Goal: Task Accomplishment & Management: Use online tool/utility

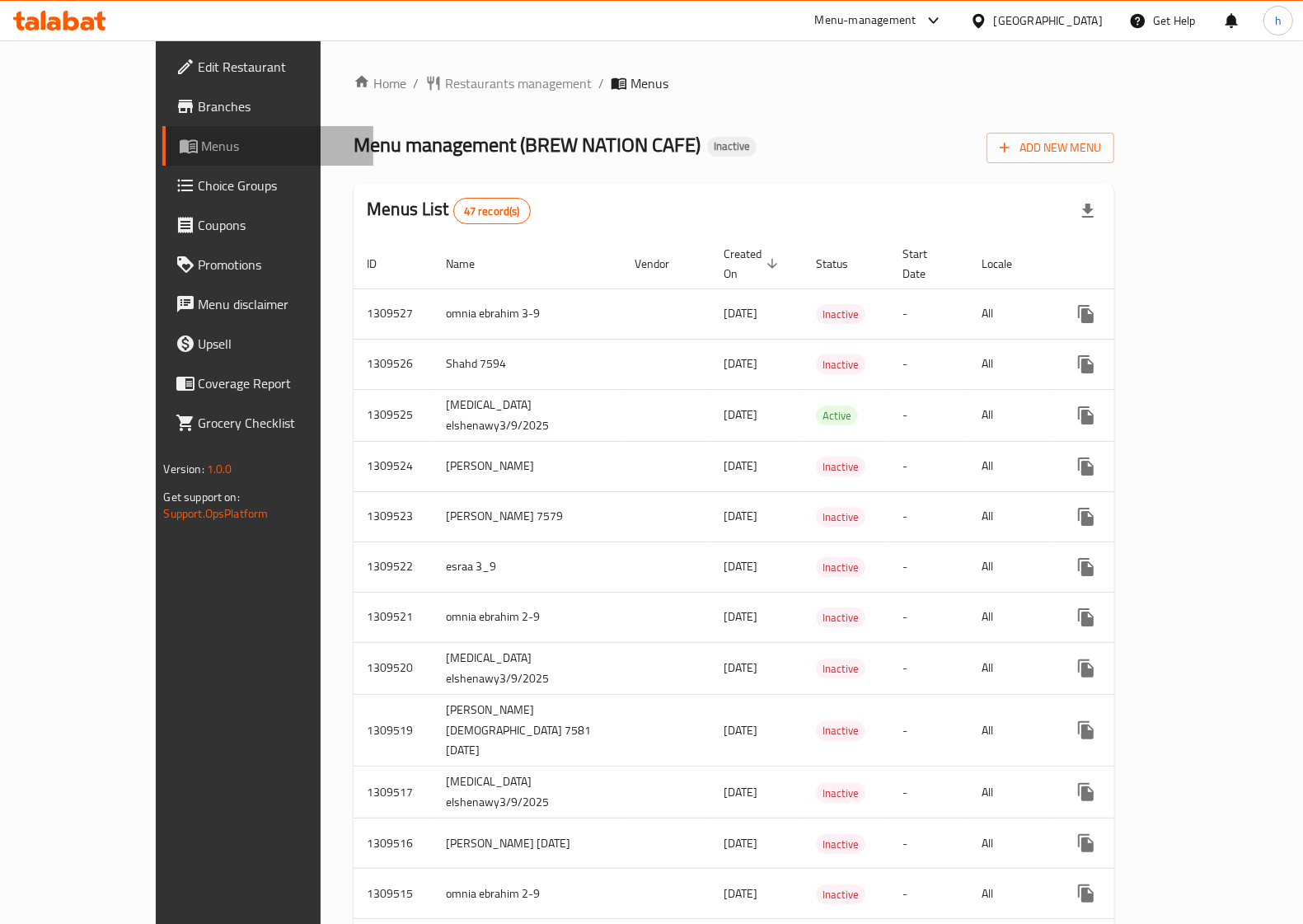
click at [201, 150] on span "Menus" at bounding box center [280, 146] width 159 height 20
click at [199, 106] on span "Branches" at bounding box center [279, 107] width 161 height 20
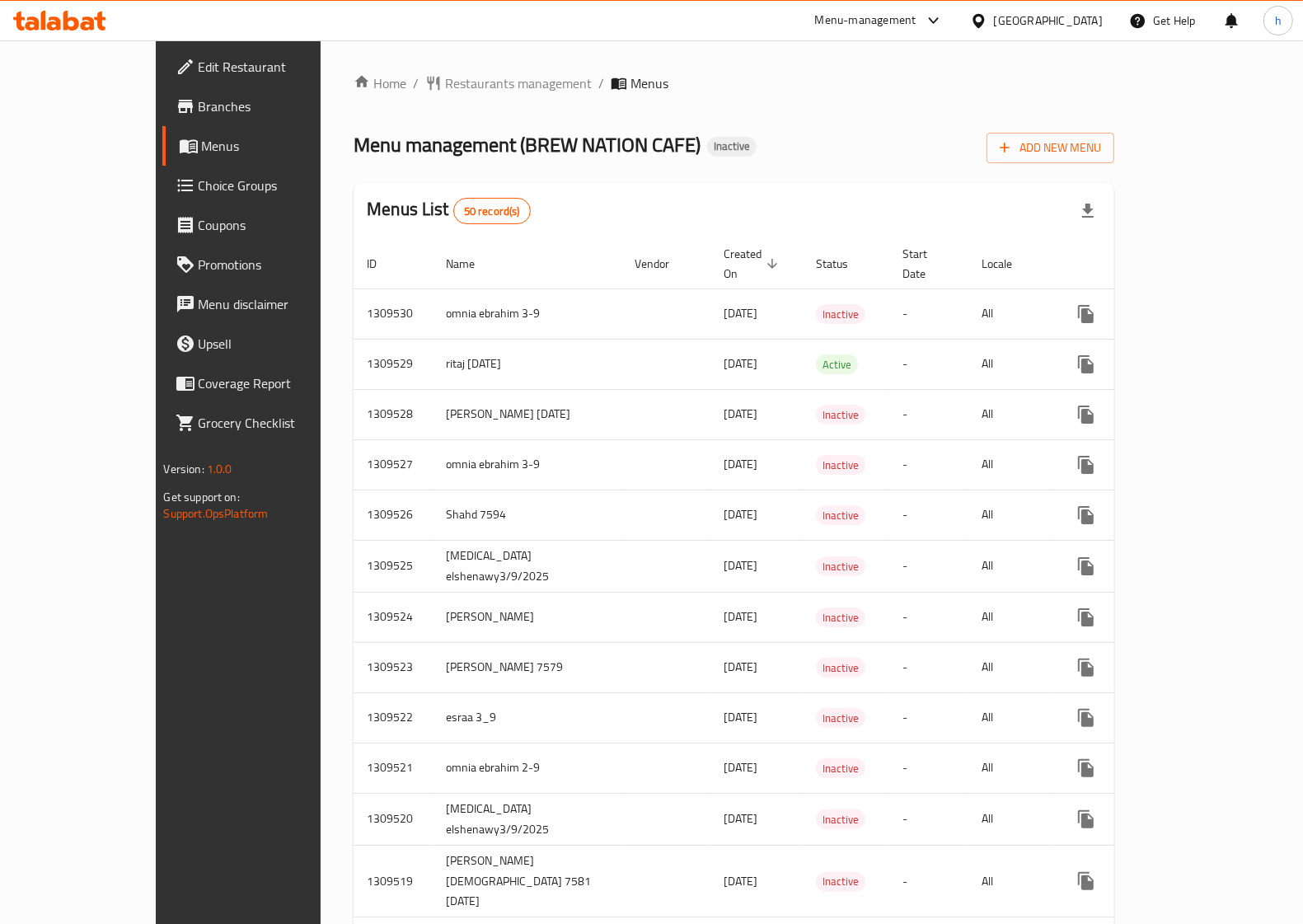
click at [201, 146] on span "Menus" at bounding box center [280, 146] width 159 height 20
click at [1013, 150] on icon "button" at bounding box center [1005, 148] width 16 height 16
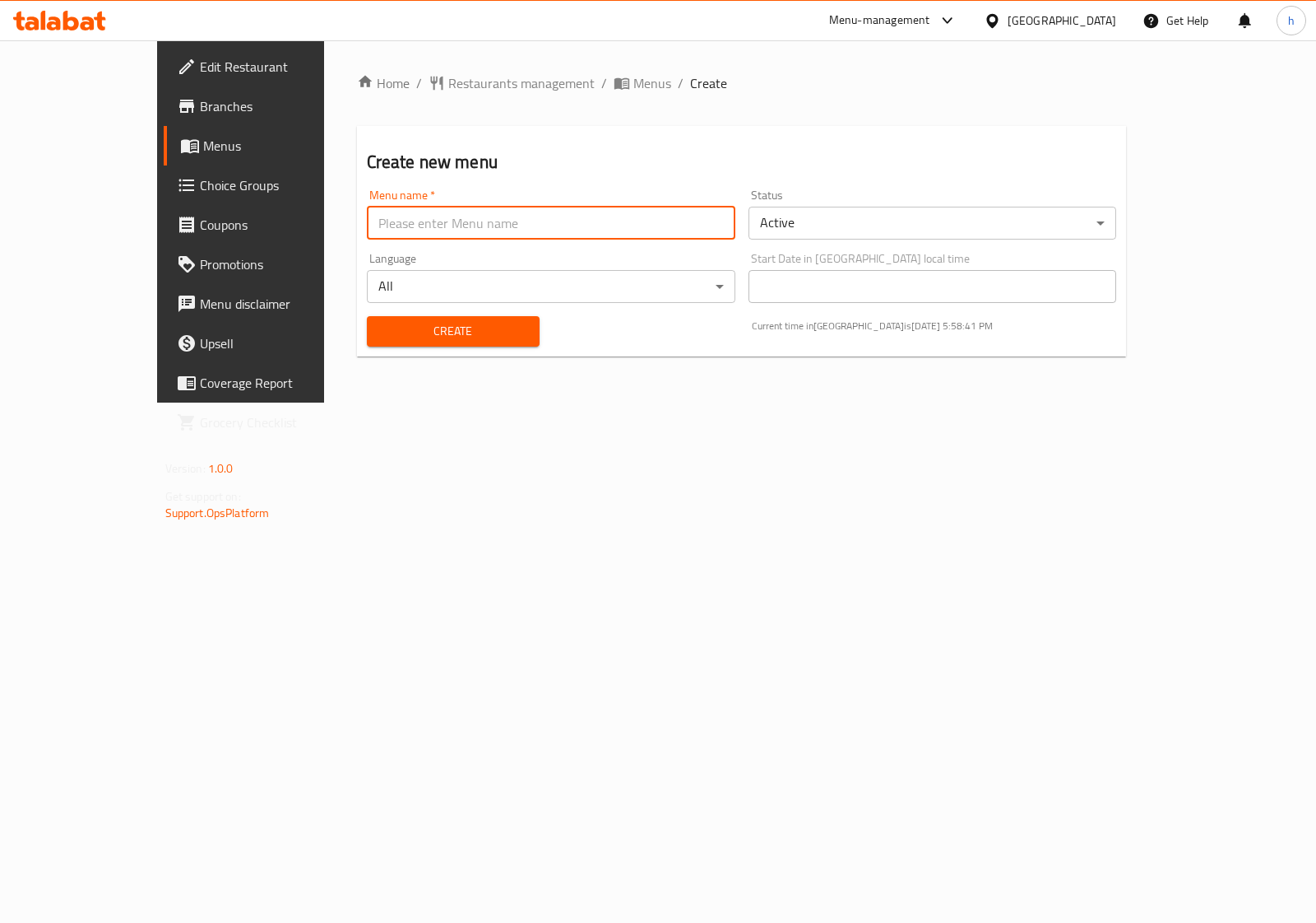
click at [692, 219] on input "text" at bounding box center [551, 223] width 368 height 33
type input "[DATE]"
click at [467, 334] on span "Create" at bounding box center [453, 331] width 147 height 21
click at [203, 149] on span "Menus" at bounding box center [283, 146] width 160 height 20
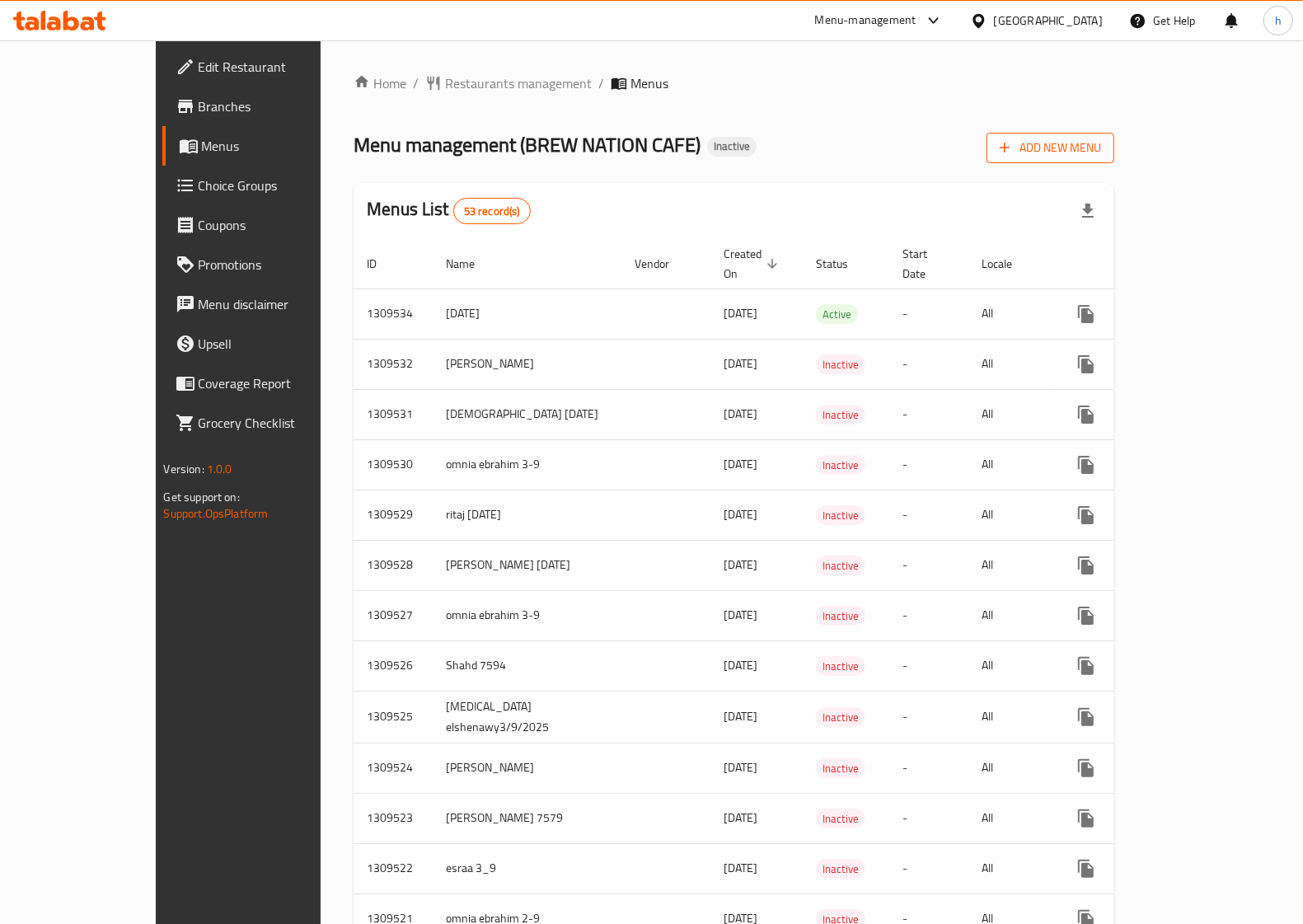
click at [1013, 150] on icon "button" at bounding box center [1005, 148] width 16 height 16
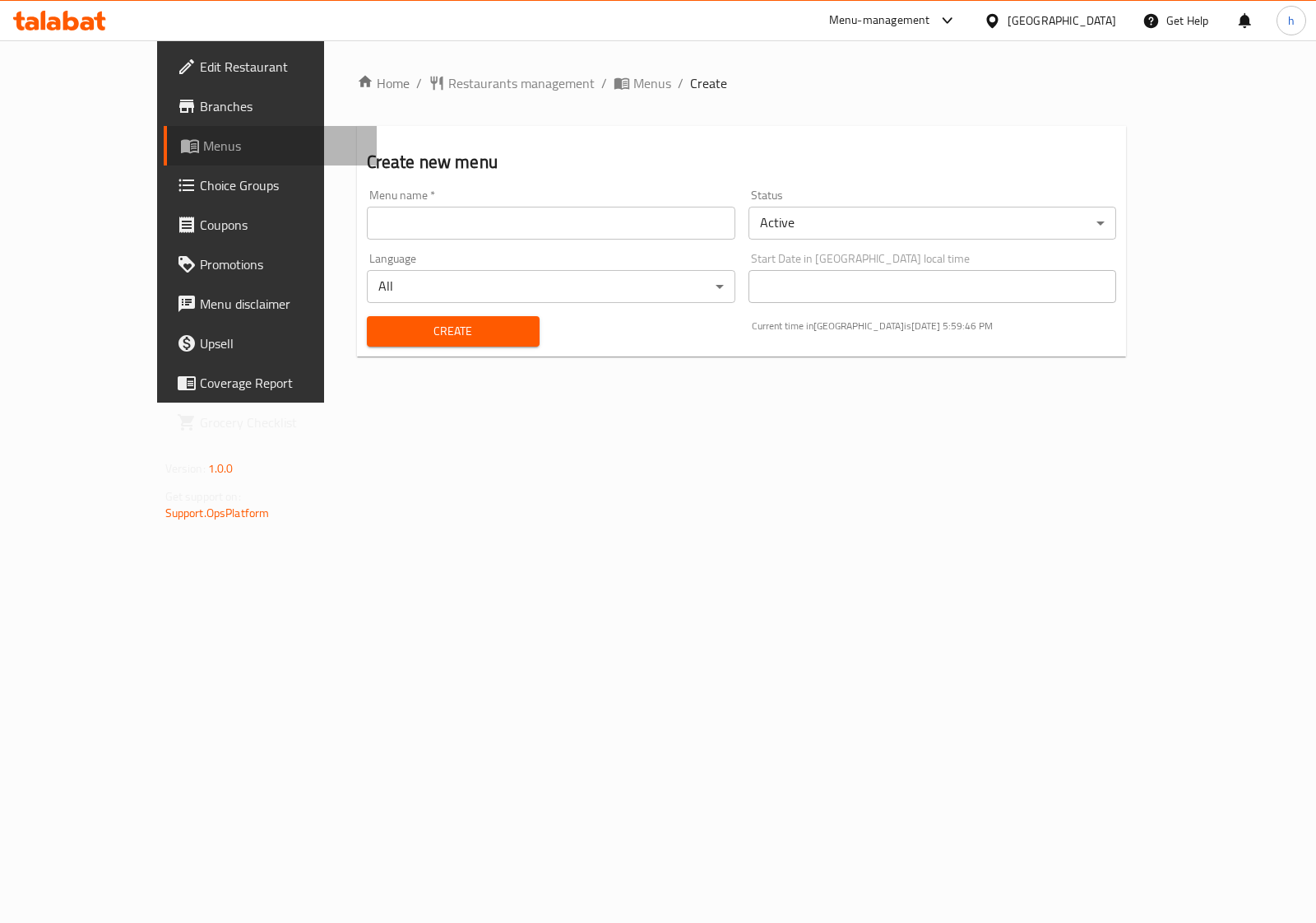
click at [203, 144] on span "Menus" at bounding box center [283, 146] width 160 height 20
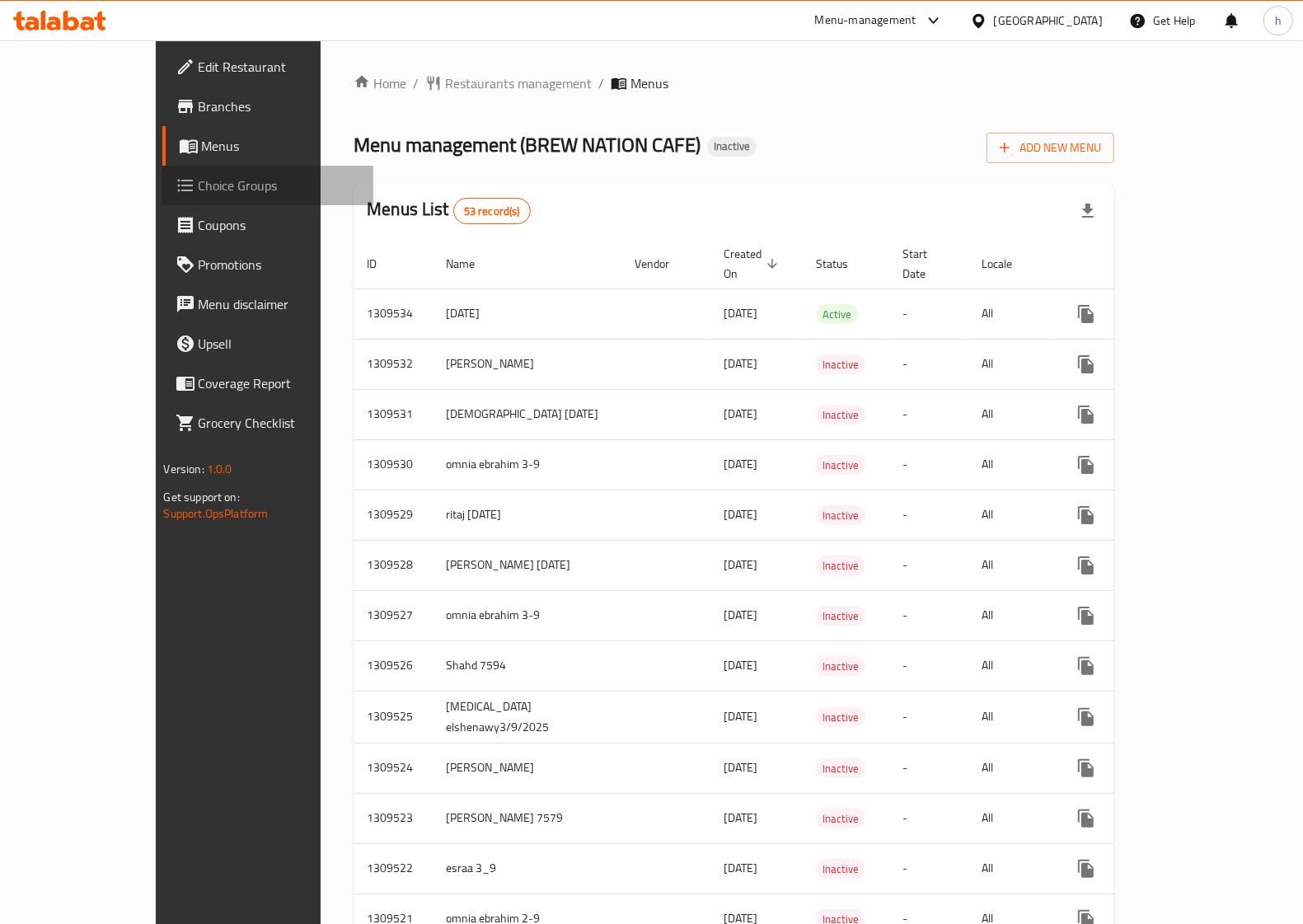
click at [199, 175] on span "Choice Groups" at bounding box center [279, 185] width 161 height 20
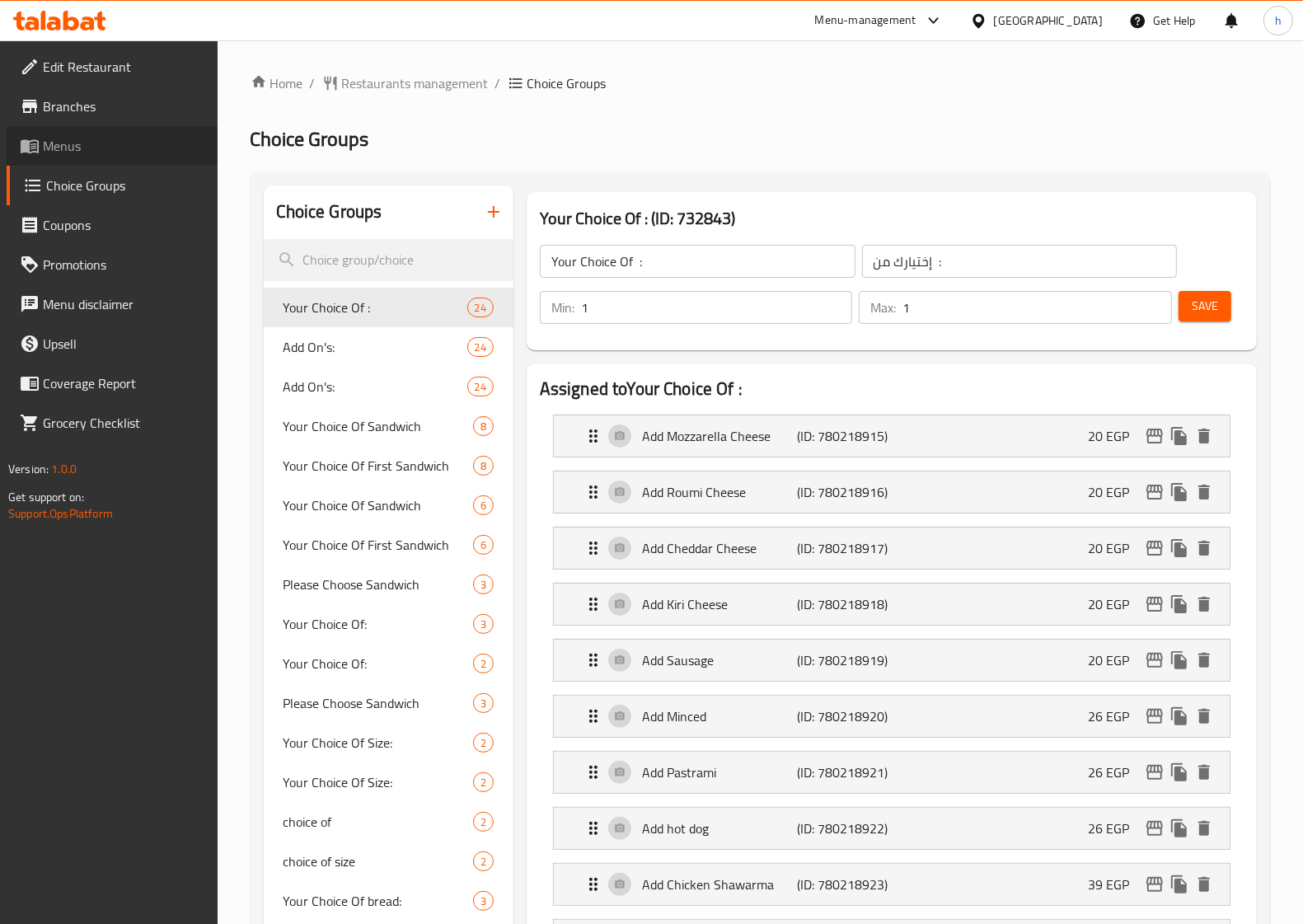
click at [96, 141] on span "Menus" at bounding box center [124, 146] width 161 height 20
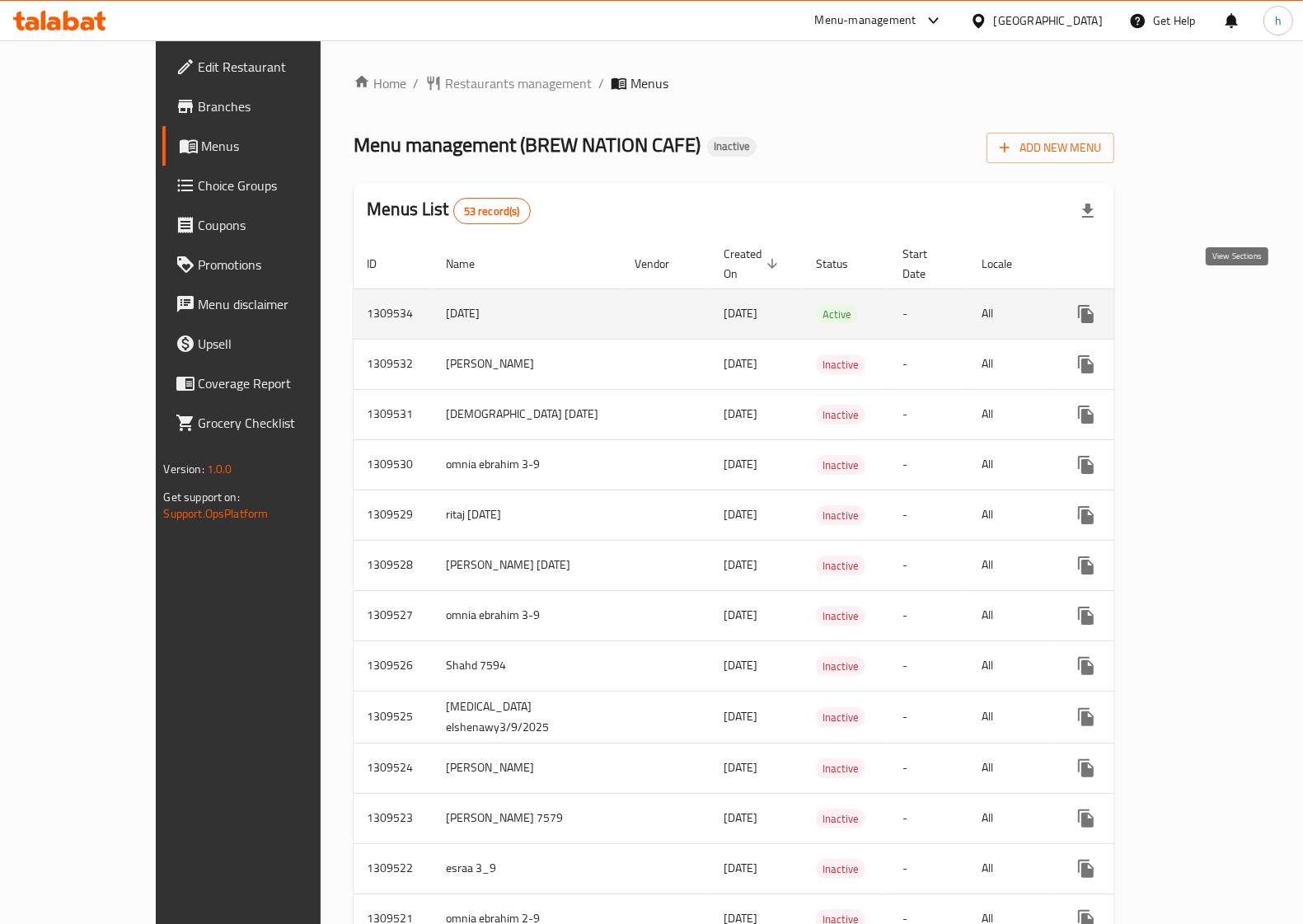
click at [1224, 306] on link "enhanced table" at bounding box center [1204, 314] width 39 height 39
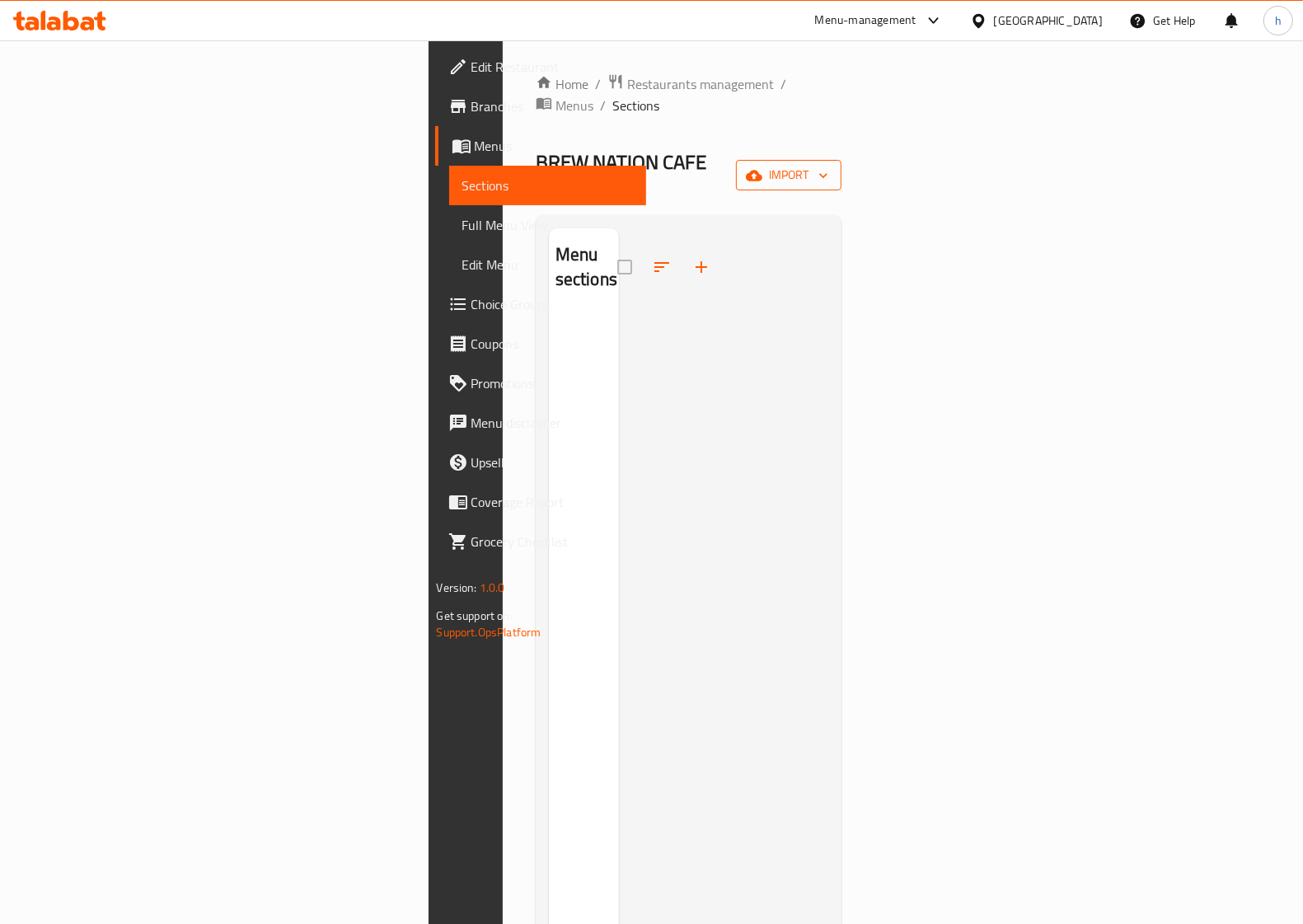
click at [828, 165] on span "import" at bounding box center [788, 175] width 79 height 21
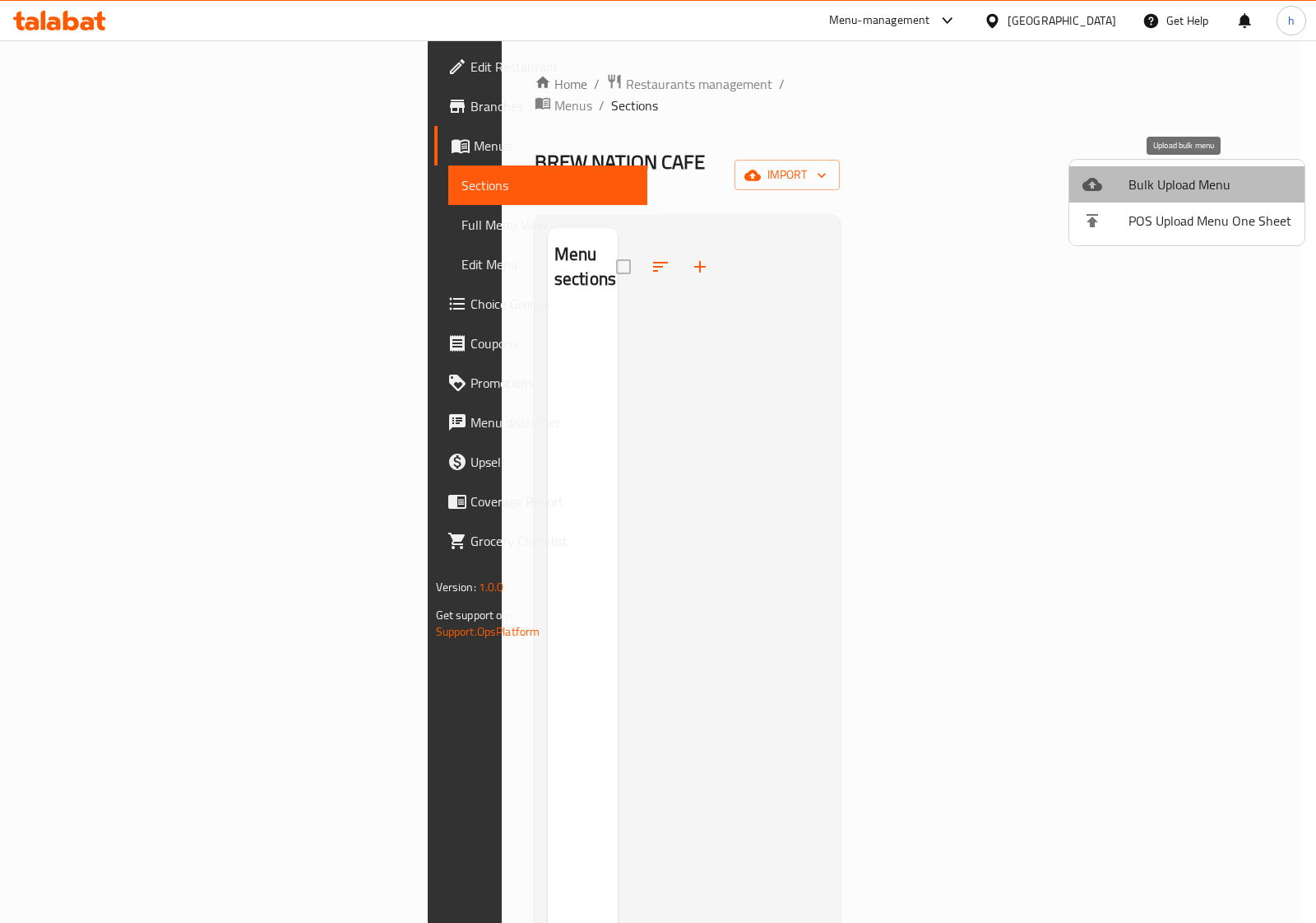
click at [1203, 185] on span "Bulk Upload Menu" at bounding box center [1211, 184] width 163 height 20
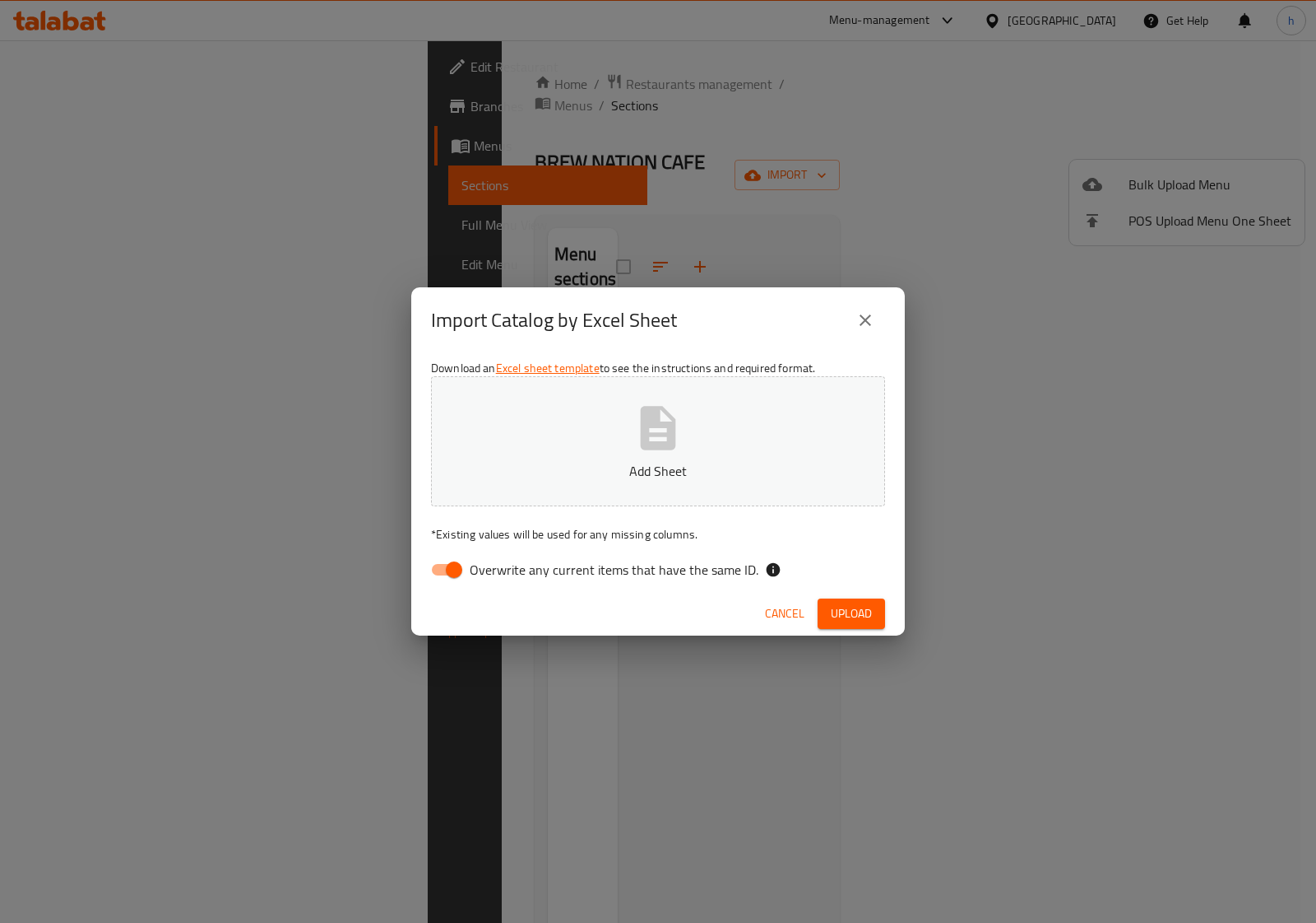
click at [666, 446] on icon "button" at bounding box center [659, 428] width 36 height 44
click at [443, 574] on input "Overwrite any current items that have the same ID." at bounding box center [453, 569] width 94 height 31
checkbox input "false"
click at [861, 611] on span "Upload" at bounding box center [851, 614] width 41 height 21
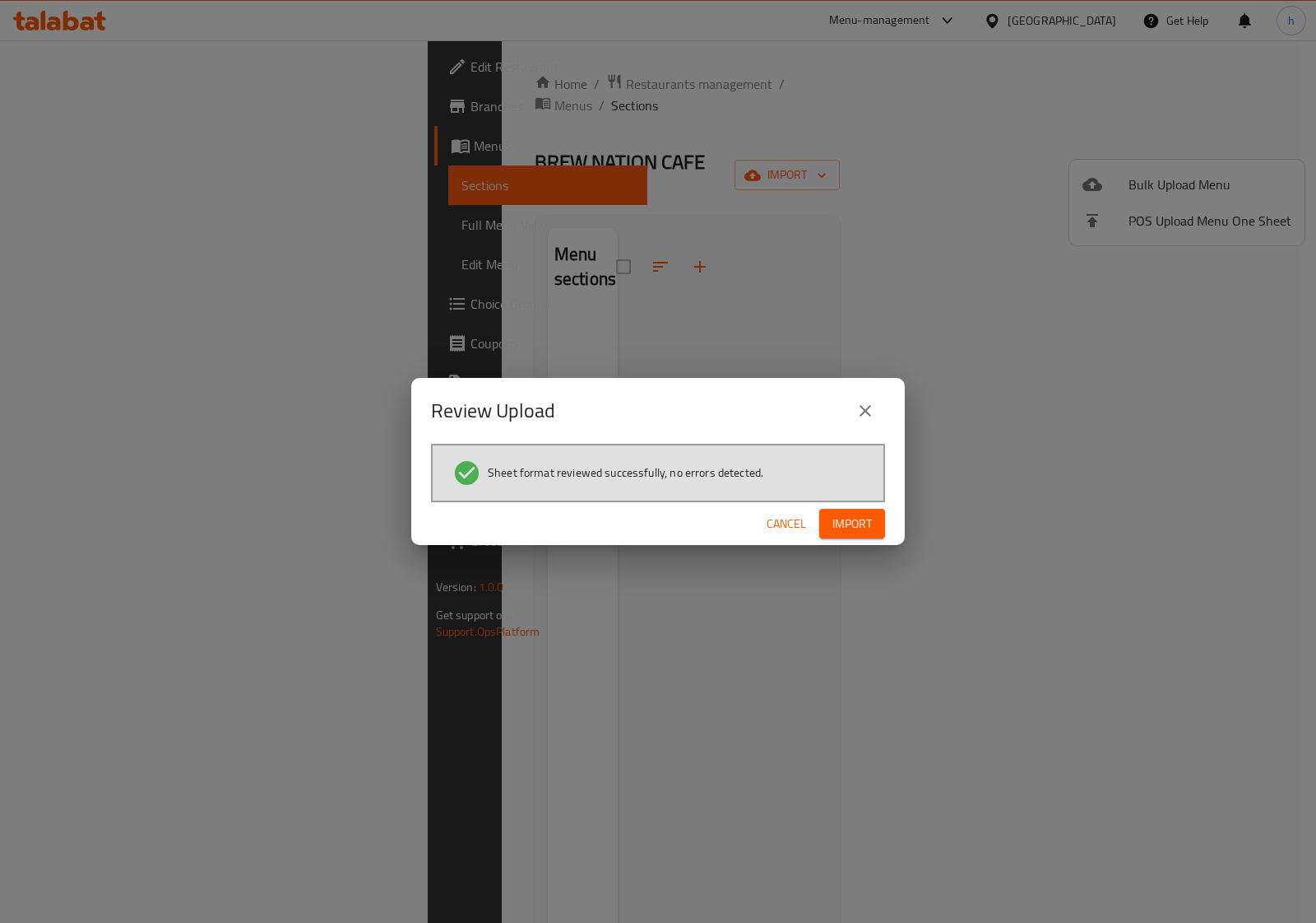
click at [873, 520] on button "Import" at bounding box center [853, 524] width 66 height 30
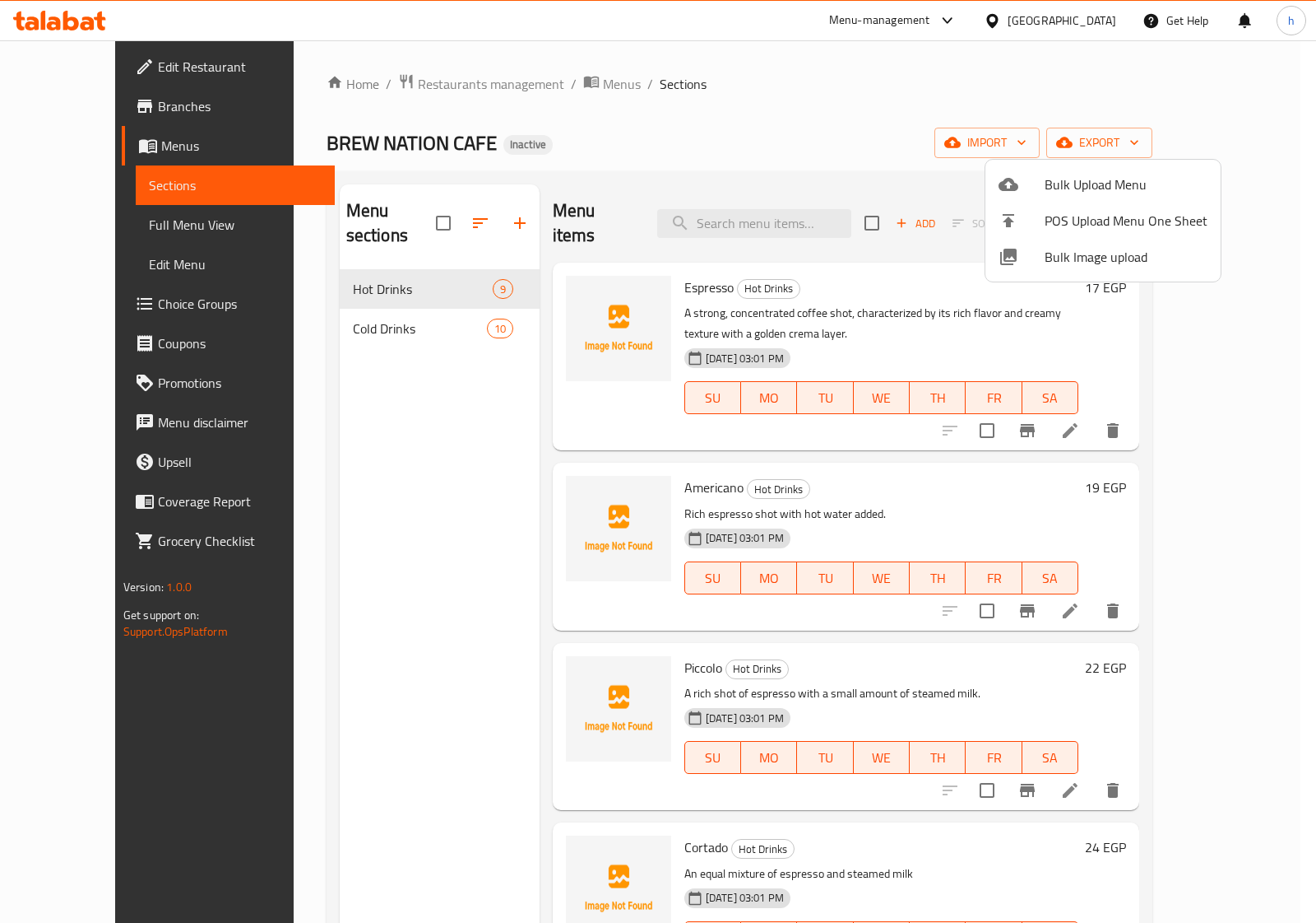
click at [949, 99] on div at bounding box center [658, 462] width 1316 height 923
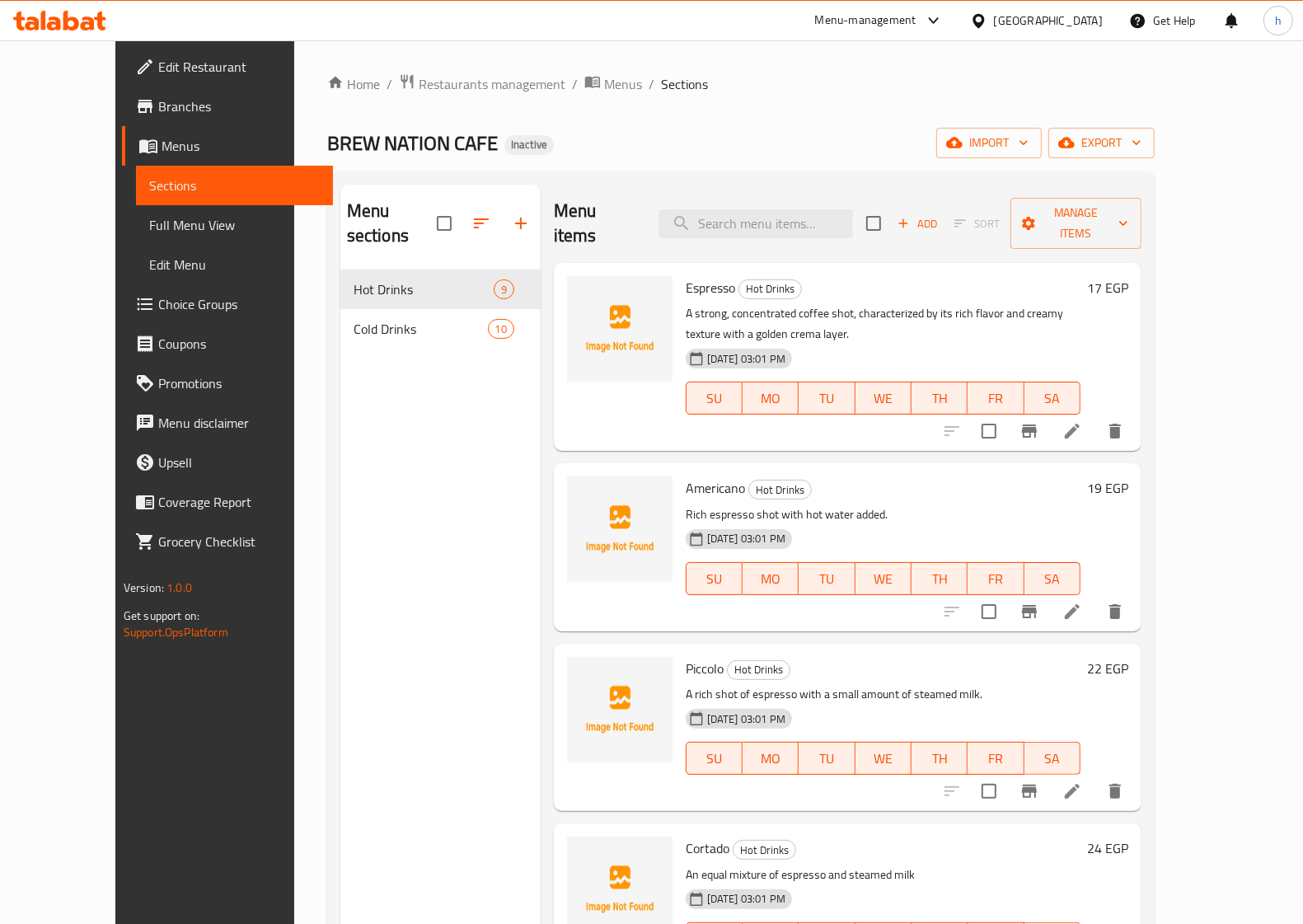
click at [661, 83] on span "Sections" at bounding box center [684, 84] width 47 height 20
click at [150, 220] on span "Full Menu View" at bounding box center [235, 225] width 170 height 20
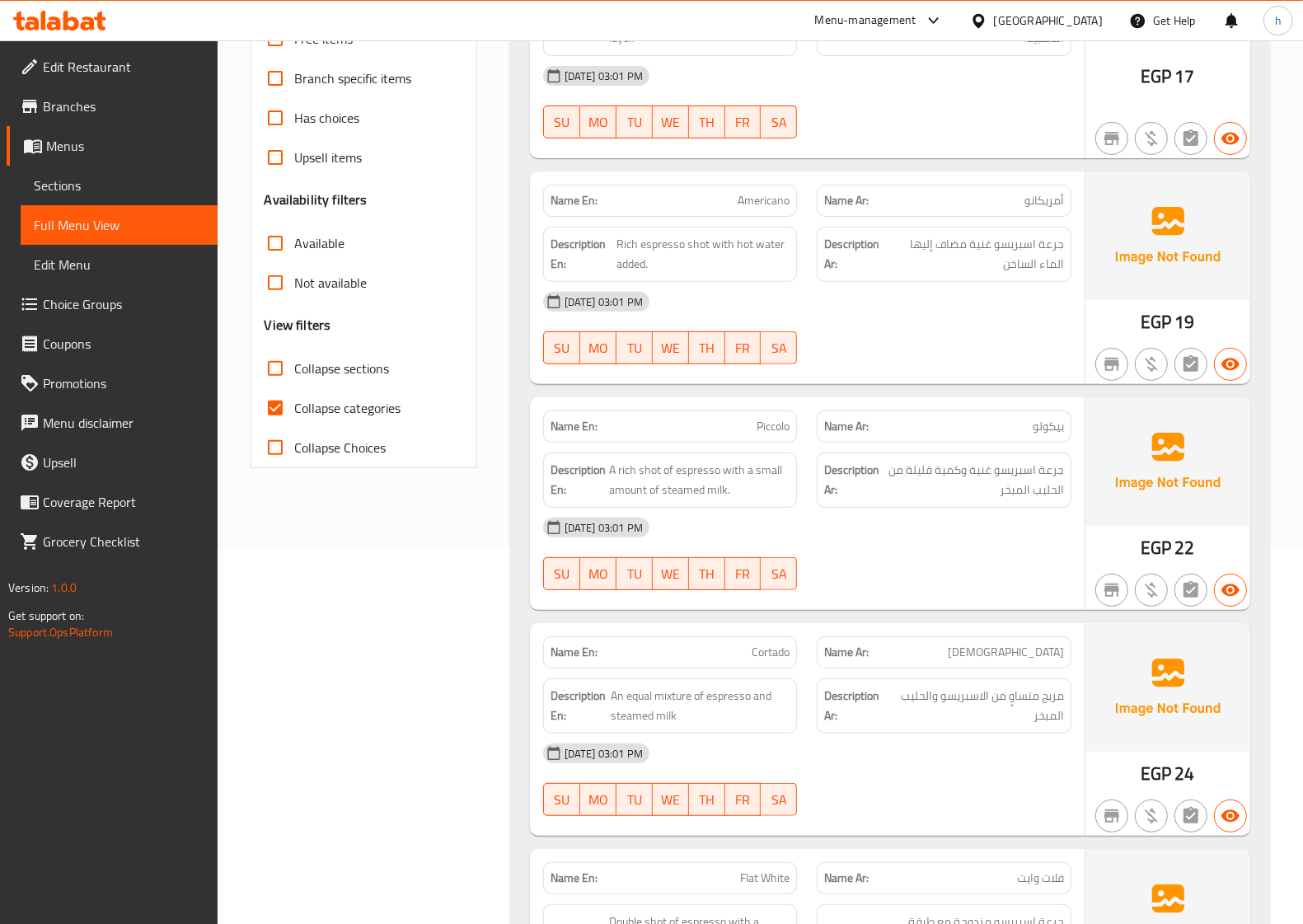
scroll to position [412, 0]
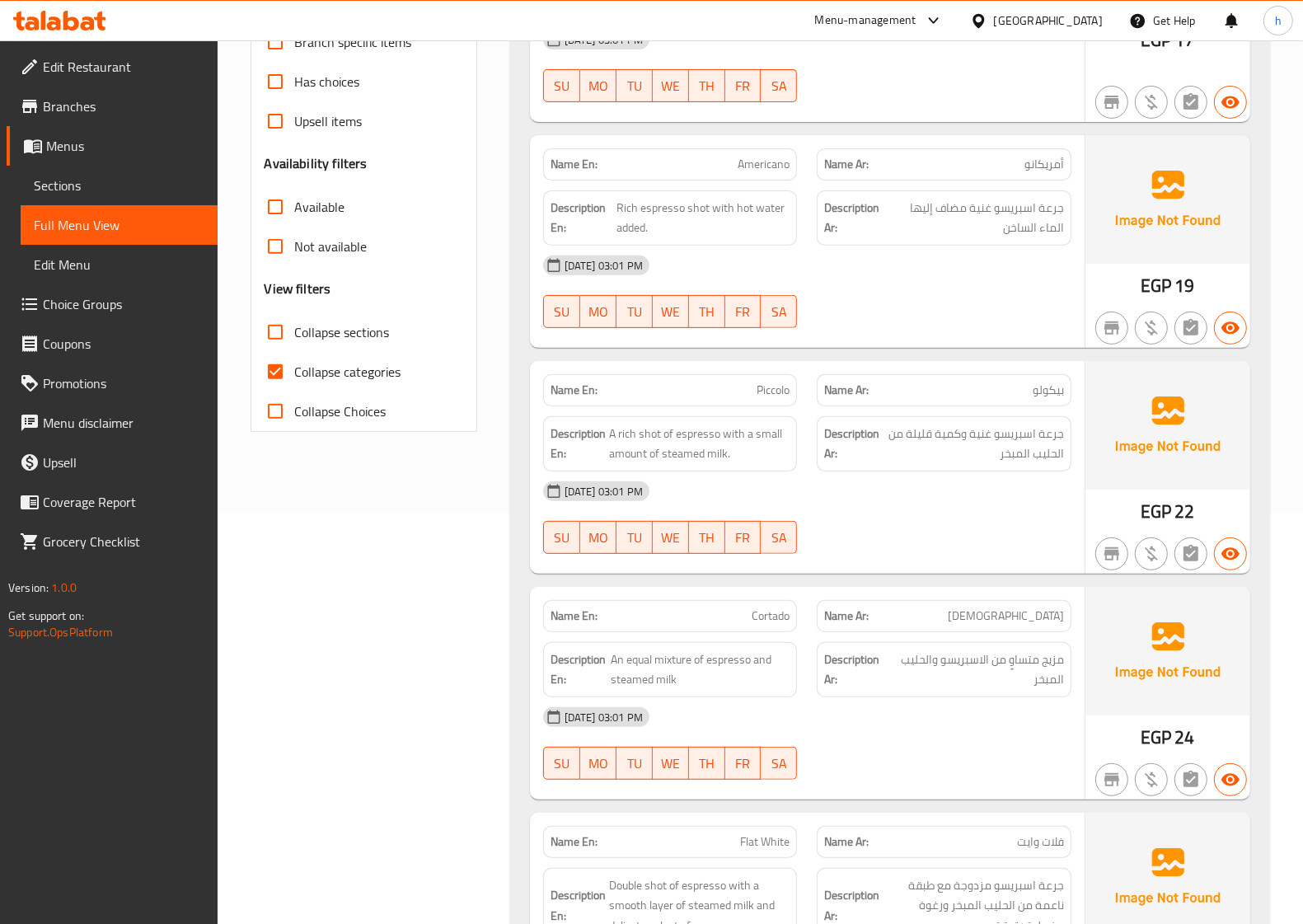
click at [325, 375] on span "Collapse categories" at bounding box center [347, 372] width 107 height 20
click at [295, 375] on input "Collapse categories" at bounding box center [275, 372] width 39 height 39
checkbox input "false"
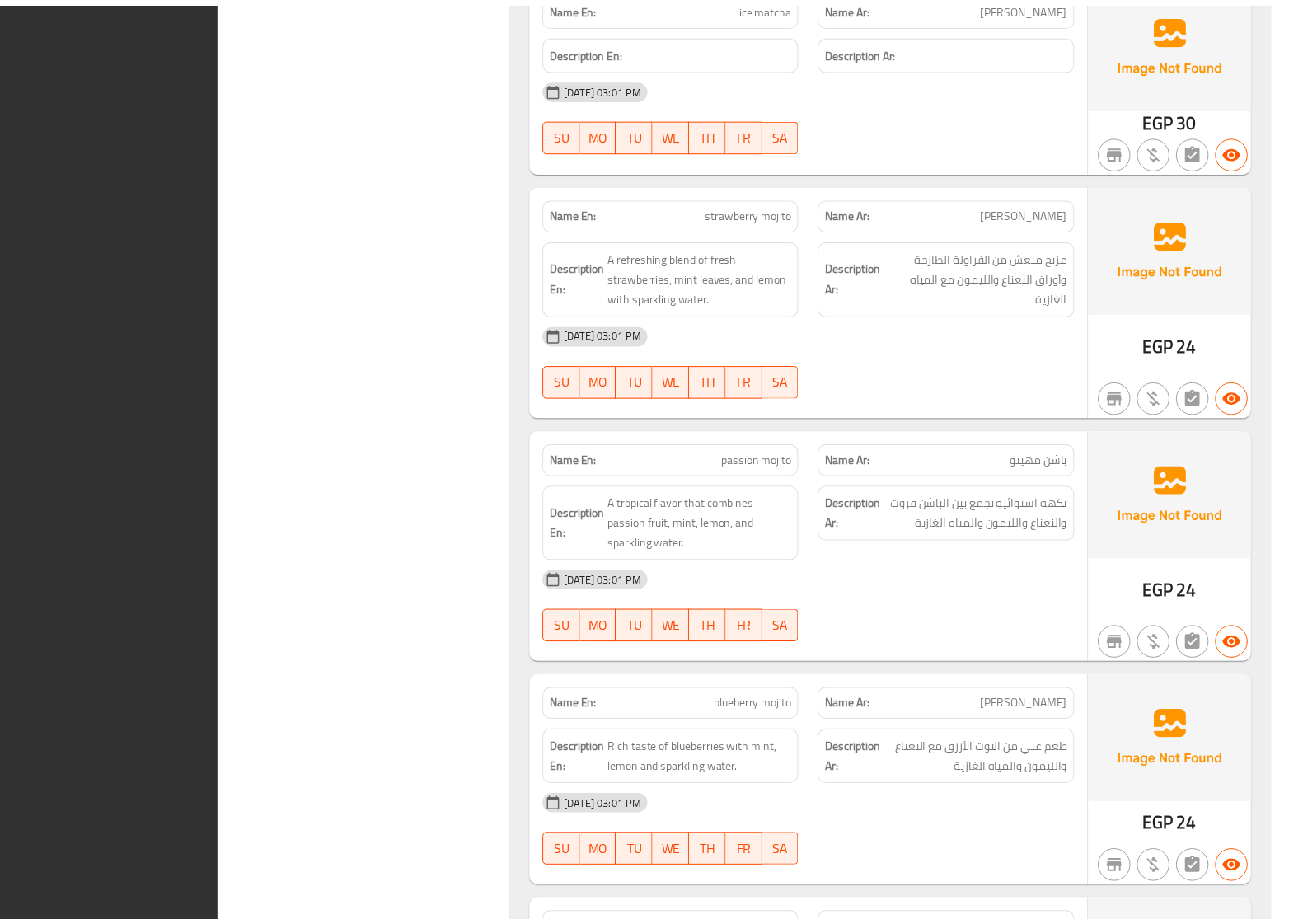
scroll to position [3744, 0]
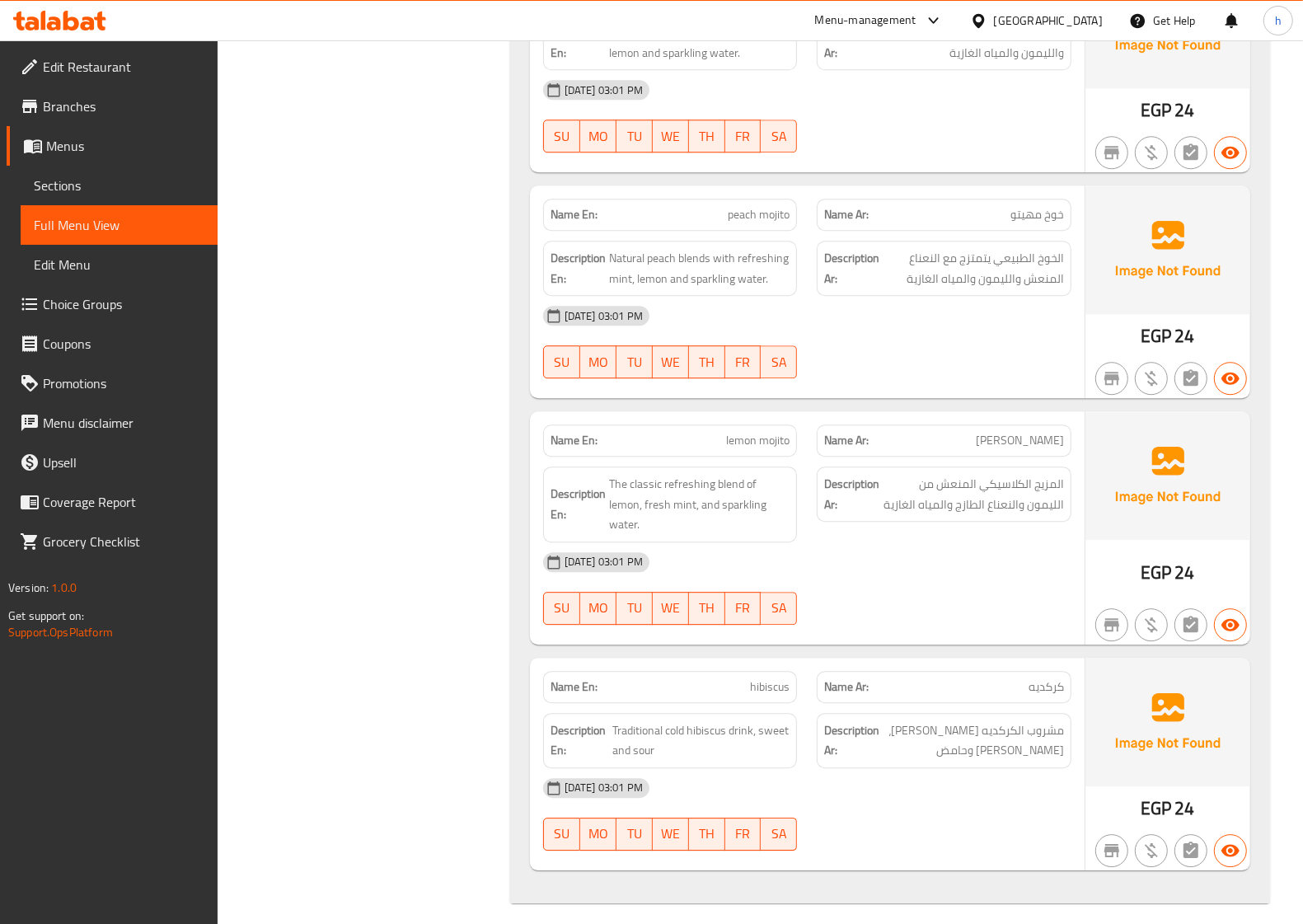
click at [130, 180] on span "Sections" at bounding box center [119, 185] width 170 height 20
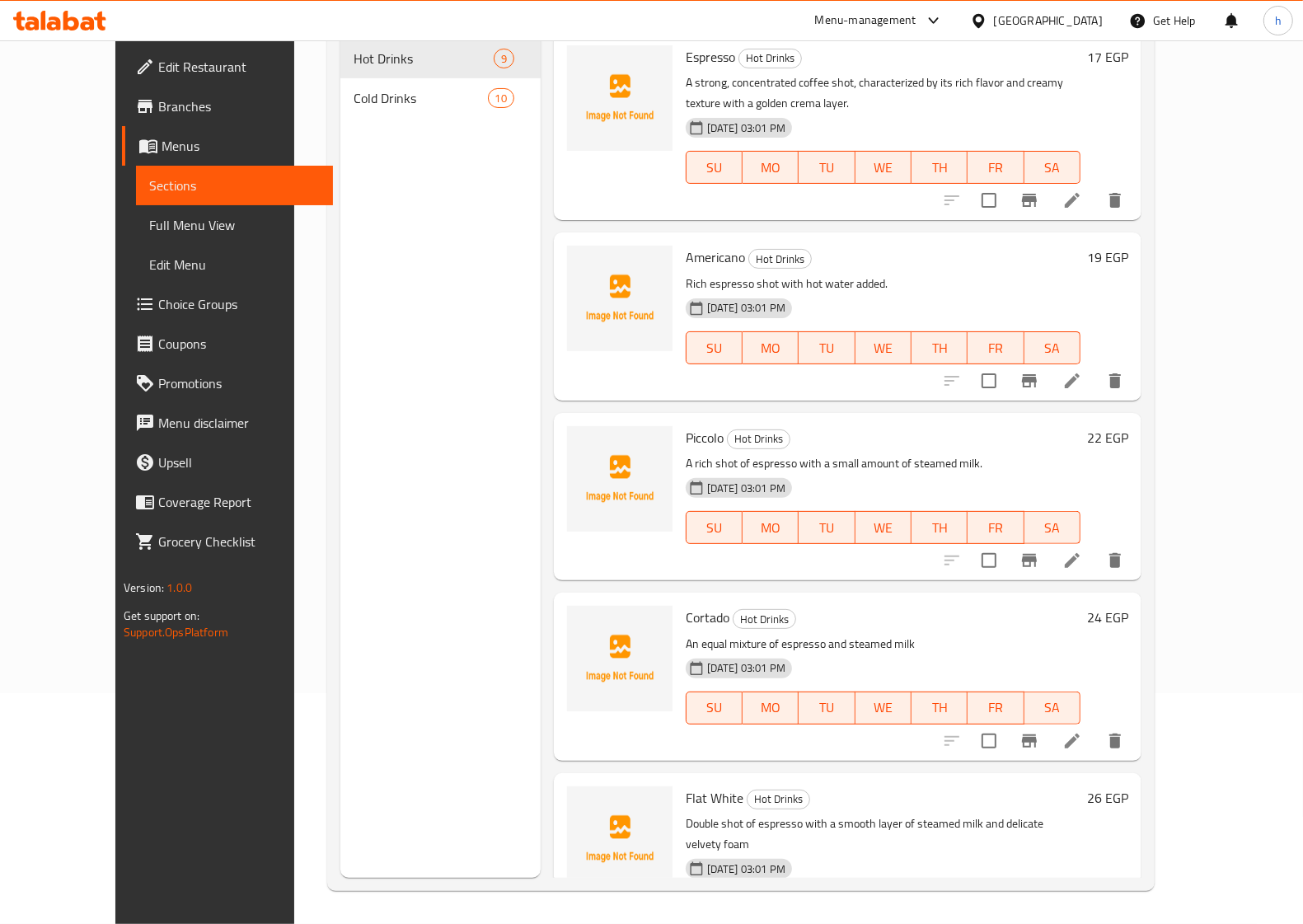
scroll to position [232, 0]
click at [150, 221] on span "Full Menu View" at bounding box center [235, 225] width 170 height 20
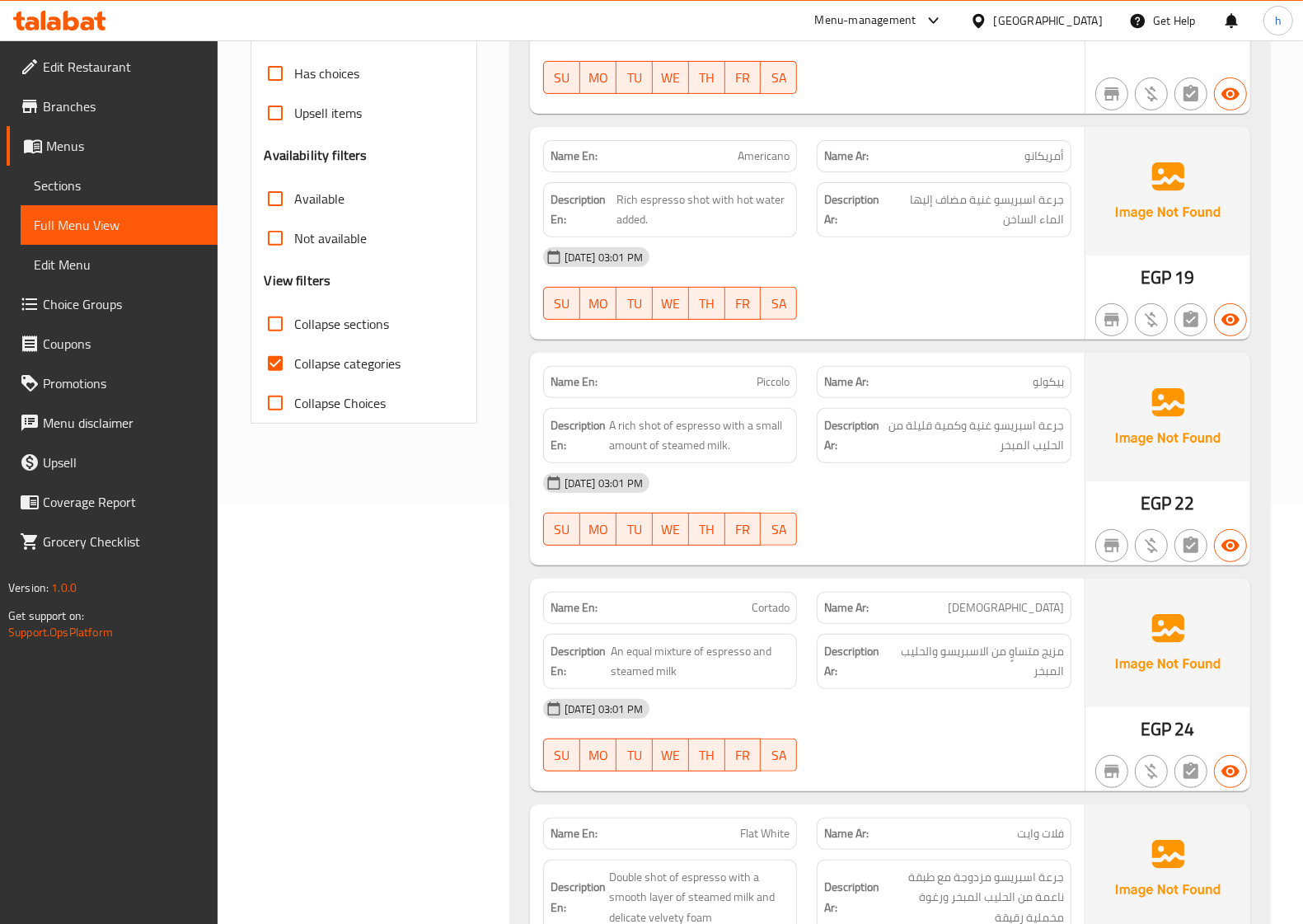
scroll to position [438, 0]
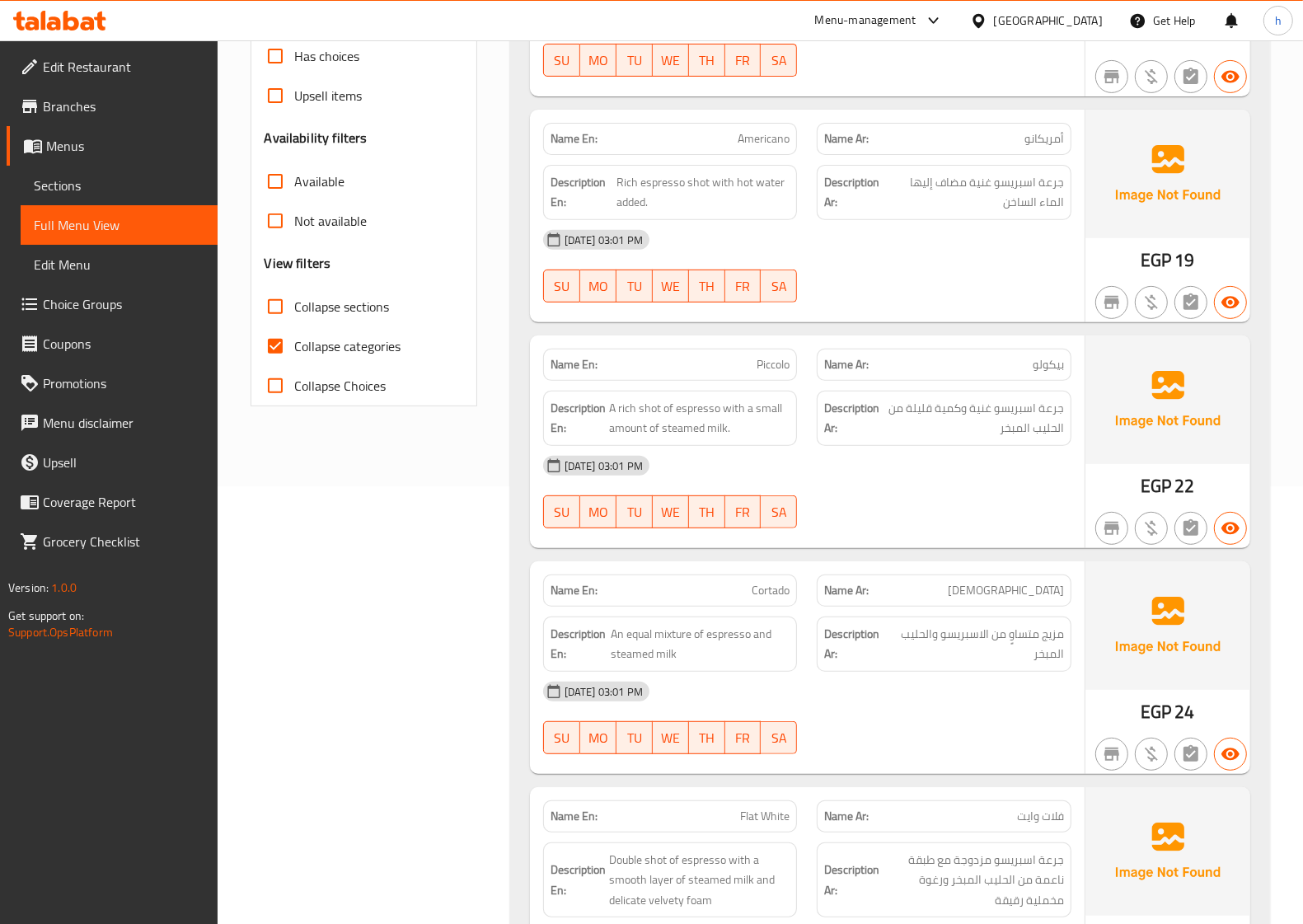
click at [381, 338] on span "Collapse categories" at bounding box center [347, 346] width 107 height 20
click at [295, 338] on input "Collapse categories" at bounding box center [275, 346] width 39 height 39
checkbox input "false"
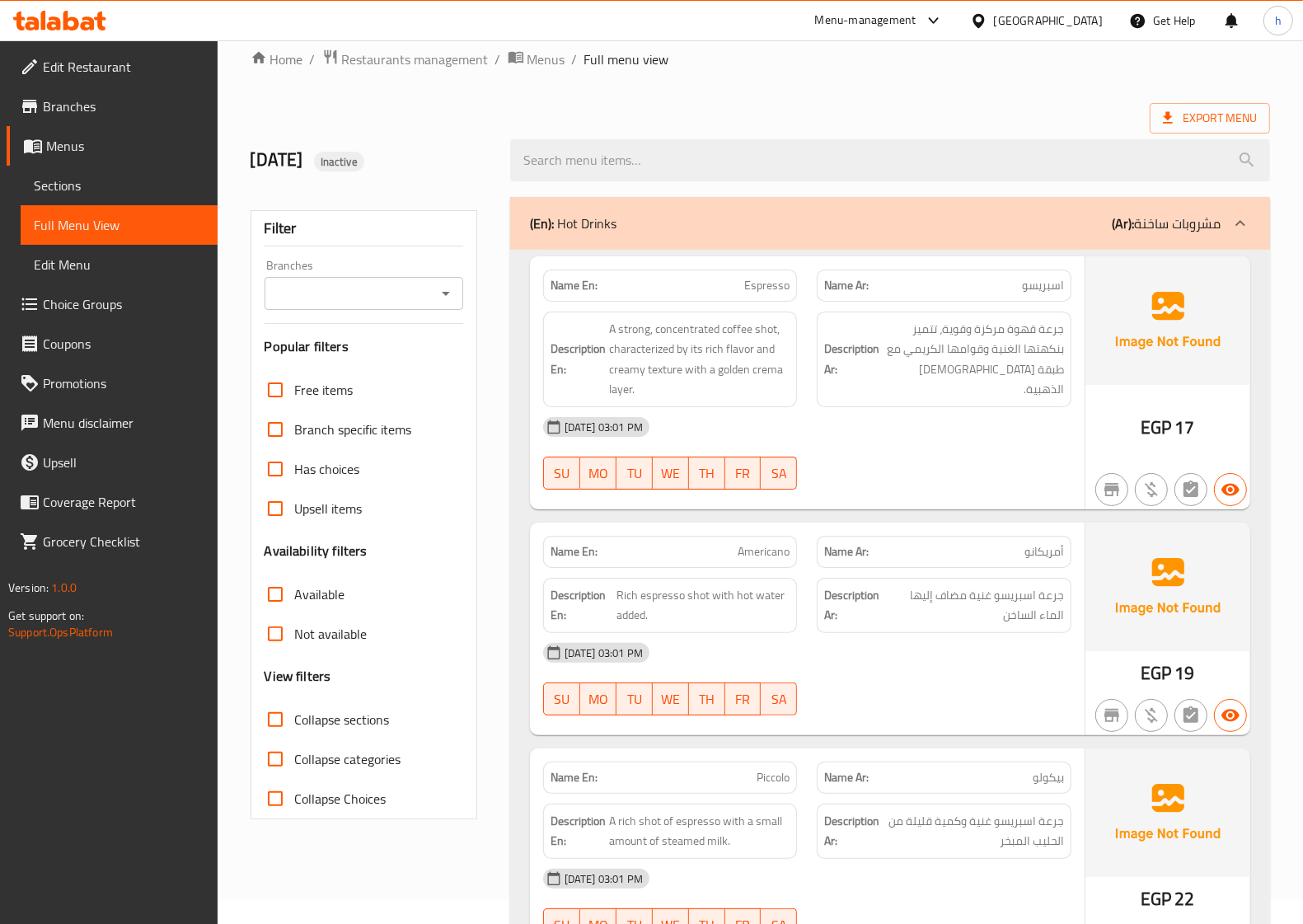
scroll to position [0, 0]
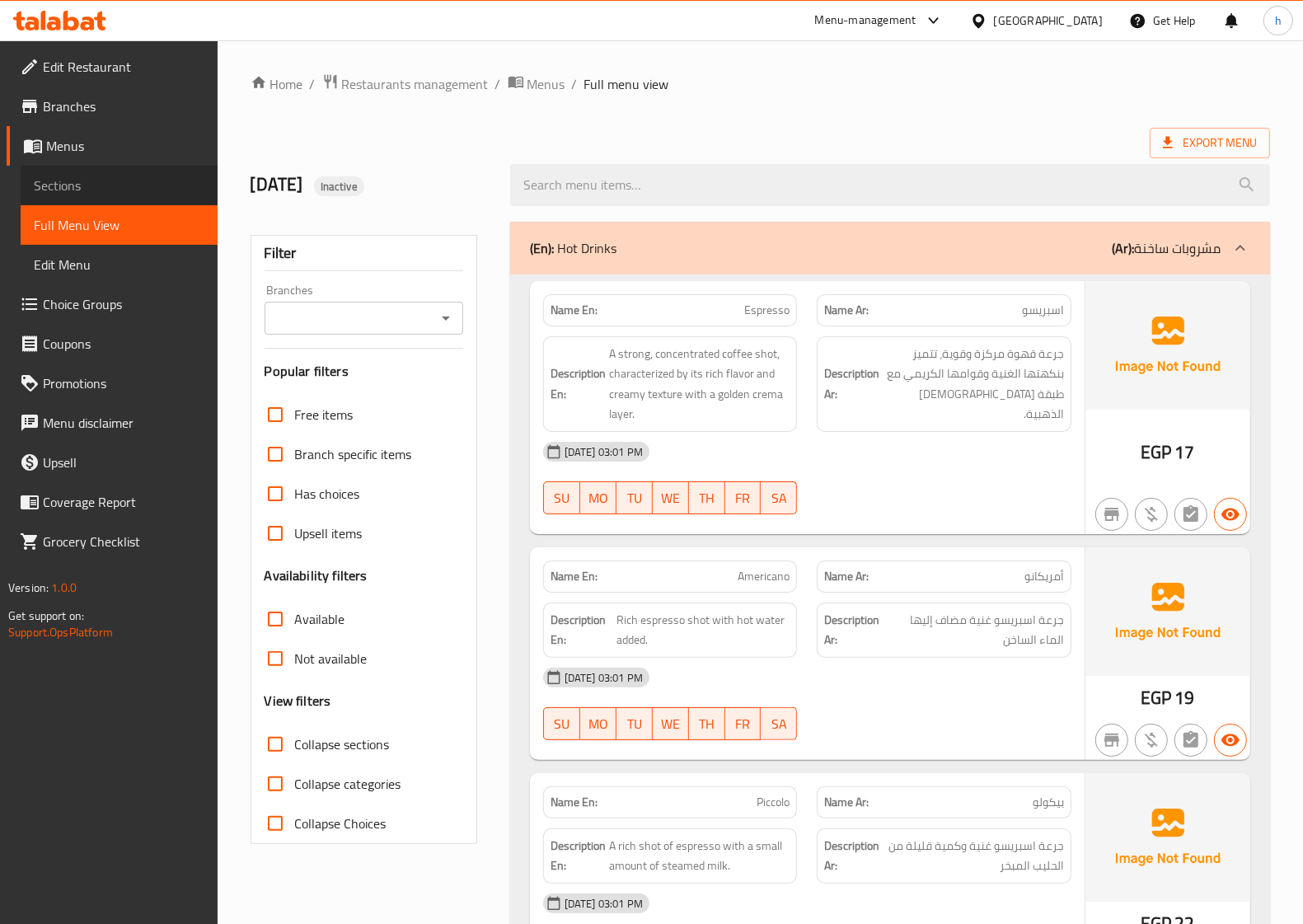
click at [153, 184] on span "Sections" at bounding box center [119, 185] width 170 height 20
